Goal: Task Accomplishment & Management: Complete application form

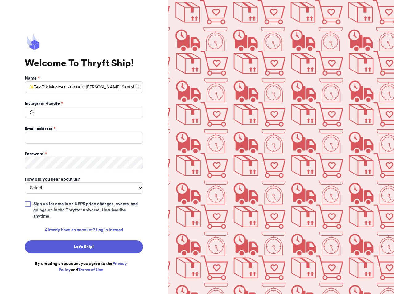
scroll to position [0, 32]
type input "✨Tek Tık Mucizesi - 80.000 [PERSON_NAME] Senin! [URL][DOMAIN_NAME] ✨"
type input "aster324"
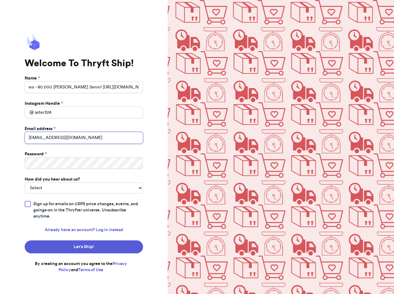
type input "[EMAIL_ADDRESS][DOMAIN_NAME]"
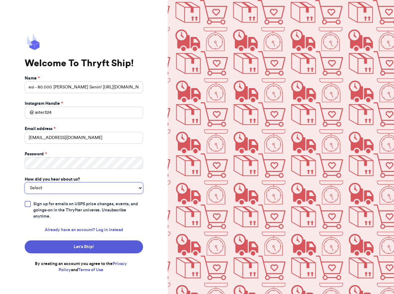
click at [25, 183] on select "Select You reached out to me directly I saw another business post about Thryft …" at bounding box center [84, 188] width 118 height 11
select select "you_reached_out_to_me"
click option "You reached out to me directly" at bounding box center [0, 0] width 0 height 0
click at [26, 205] on div at bounding box center [28, 204] width 6 height 6
click at [0, 0] on input "Sign up for emails on USPS price changes, events, and goings-on in the Thryfter…" at bounding box center [0, 0] width 0 height 0
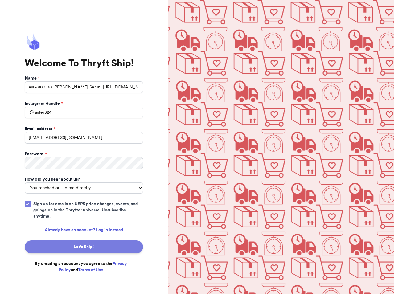
click at [83, 248] on button "Let's Ship!" at bounding box center [84, 247] width 118 height 13
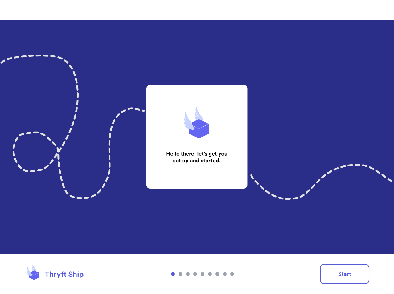
click at [217, 146] on img at bounding box center [197, 147] width 394 height 294
